Goal: Browse casually: Explore the website without a specific task or goal

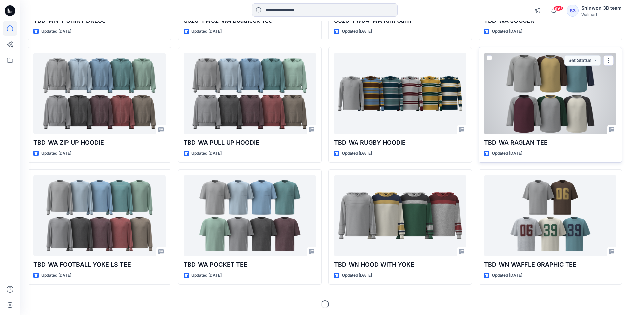
scroll to position [535, 0]
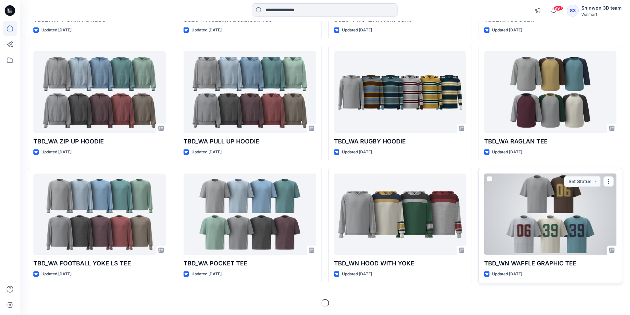
click at [535, 190] on div at bounding box center [550, 215] width 132 height 82
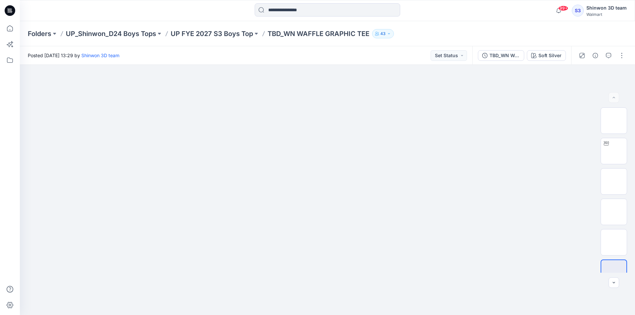
click at [415, 21] on div "99+ Notifications Your style TBD_WN TANK DRESS SKORT is ready 16 hours ago Your…" at bounding box center [327, 10] width 615 height 21
click at [245, 37] on p "UP FYE 2027 S3 Boys Top" at bounding box center [212, 33] width 82 height 9
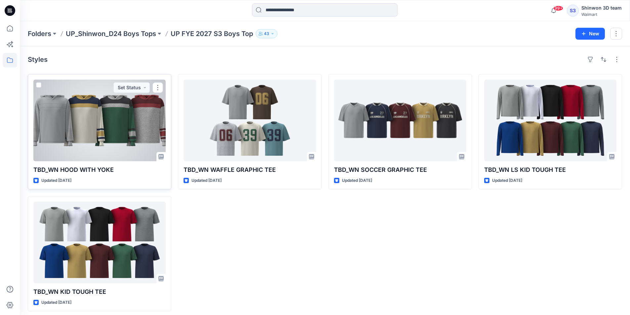
click at [139, 134] on div at bounding box center [99, 121] width 132 height 82
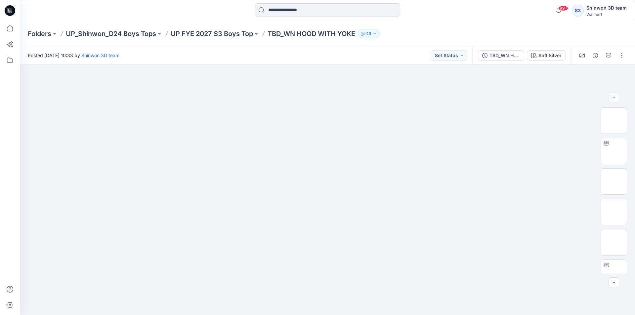
click at [482, 3] on div "99+ Notifications Your style TBD_WN TANK DRESS SKORT is ready 16 hours ago Your…" at bounding box center [327, 10] width 615 height 21
click at [479, 38] on div "Folders UP_Shinwon_D24 Boys Tops UP FYE 2027 S3 Boys Top TBD_WN HOOD WITH YOKE …" at bounding box center [327, 33] width 615 height 25
